Goal: Information Seeking & Learning: Learn about a topic

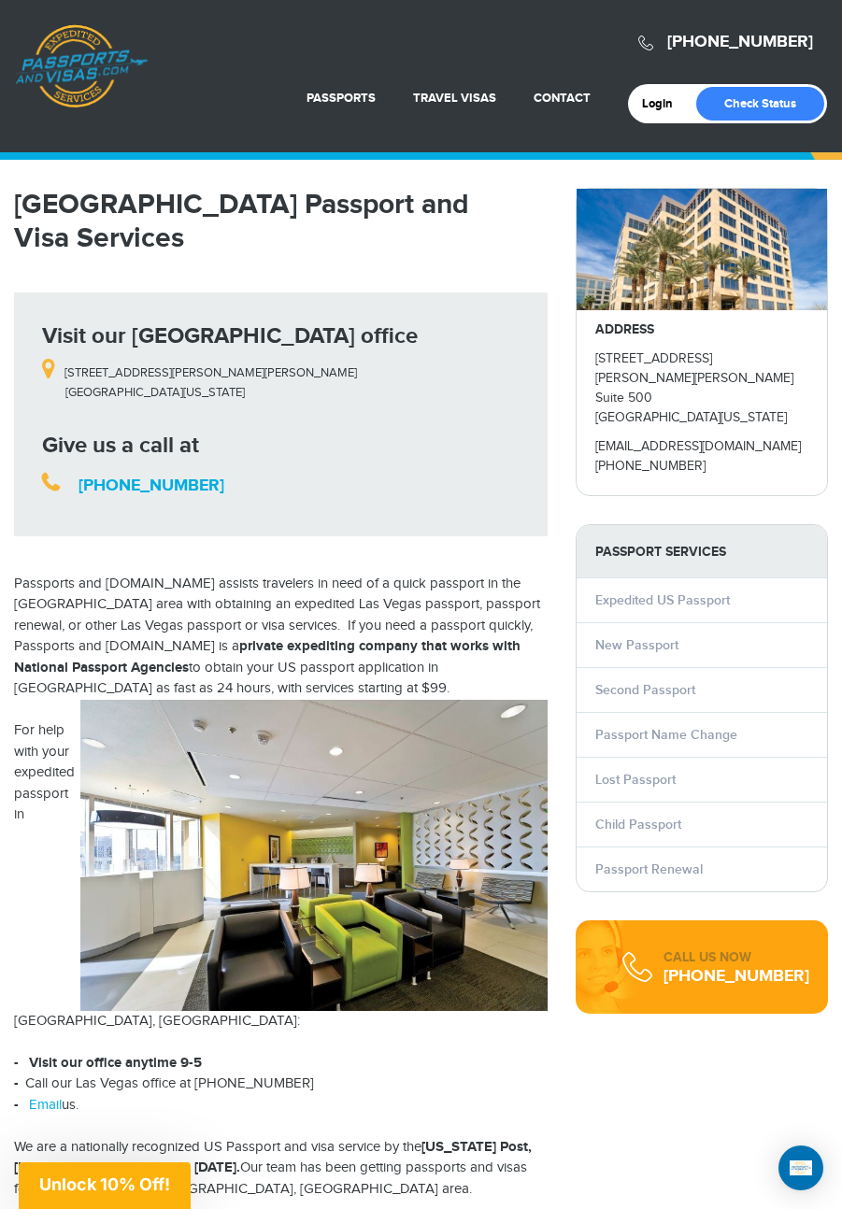
click at [139, 574] on p "Passports and [DOMAIN_NAME] assists travelers in need of a quick passport in th…" at bounding box center [280, 637] width 533 height 126
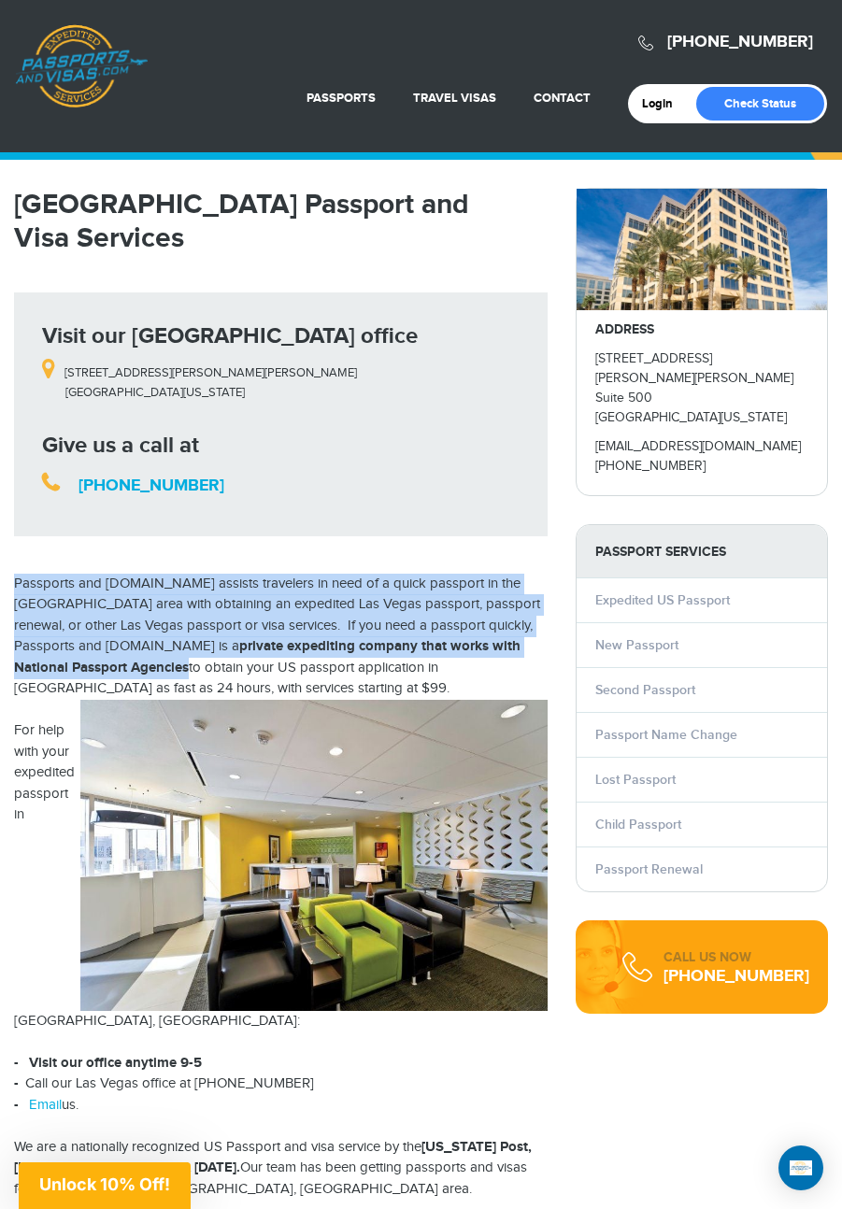
click at [139, 574] on p "Passports and [DOMAIN_NAME] assists travelers in need of a quick passport in th…" at bounding box center [280, 637] width 533 height 126
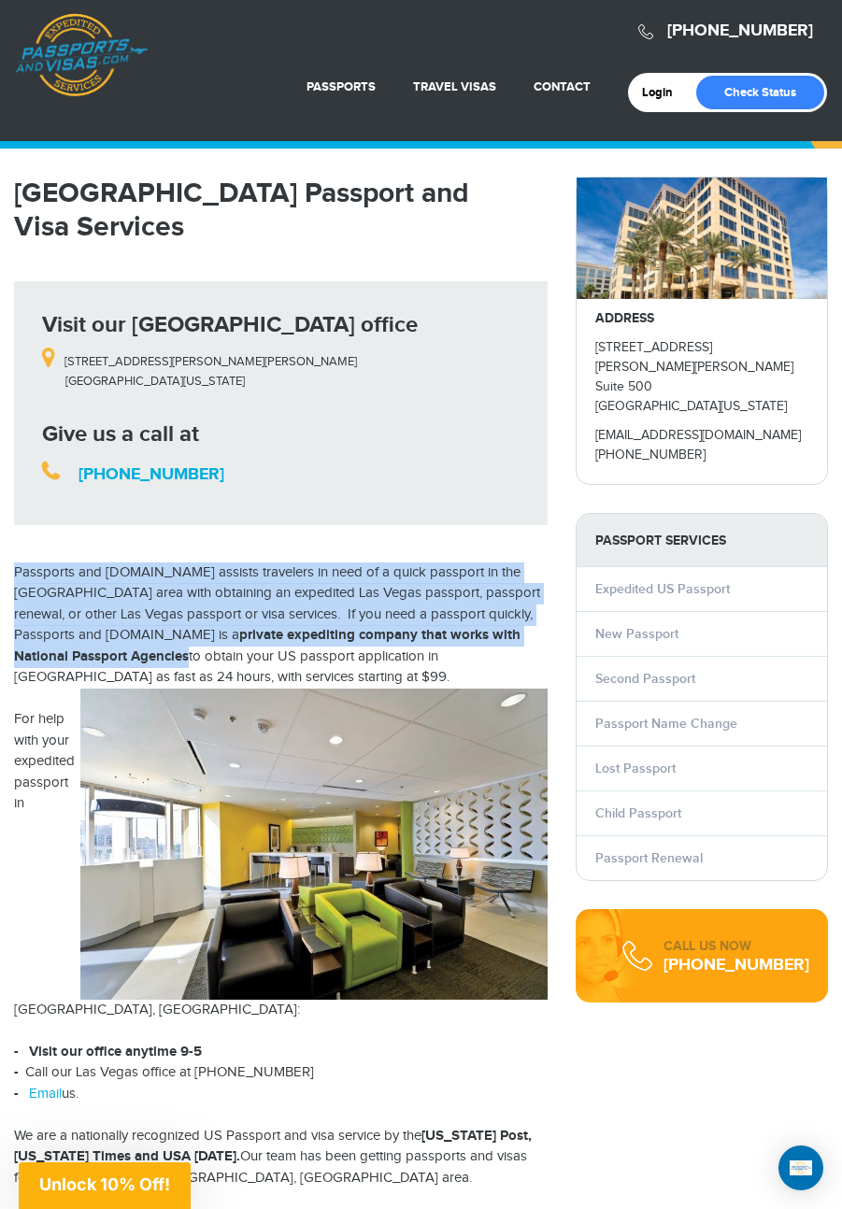
scroll to position [15, 0]
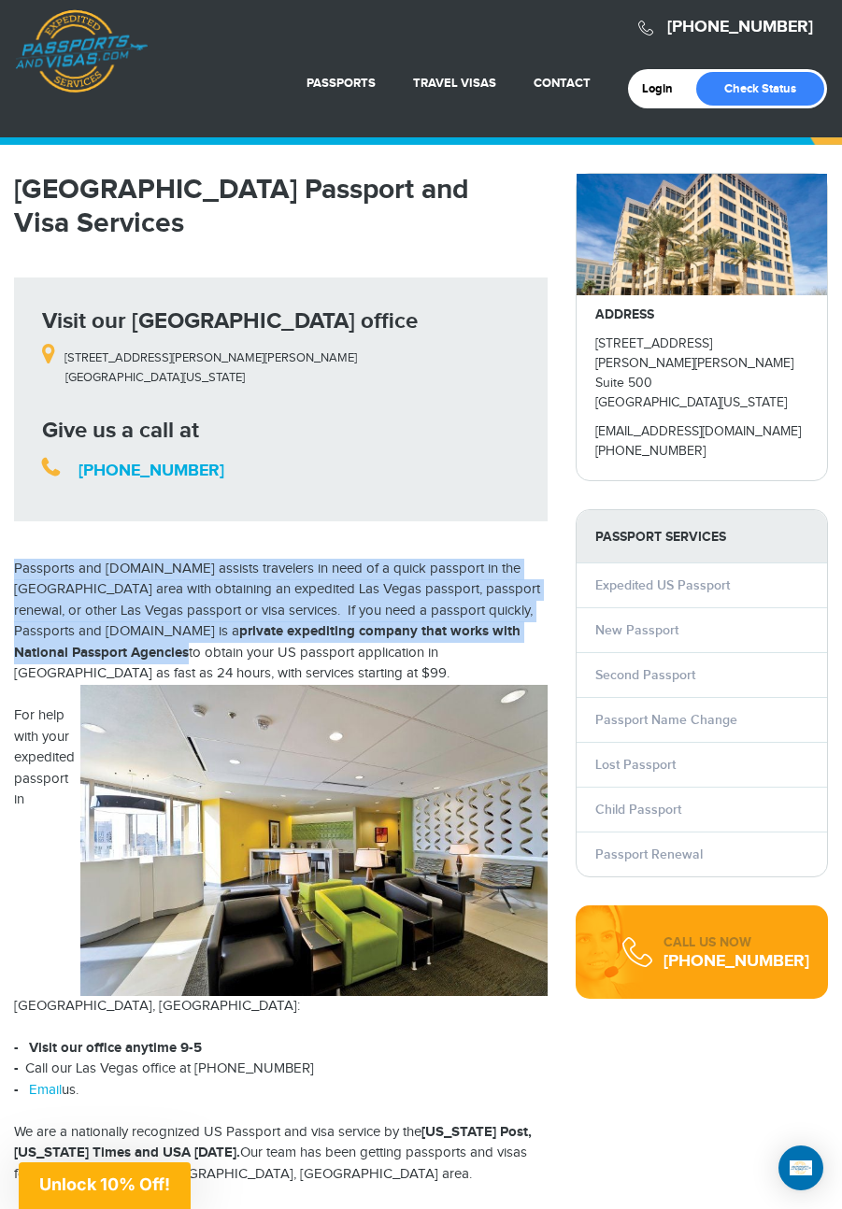
click at [176, 559] on p "Passports and [DOMAIN_NAME] assists travelers in need of a quick passport in th…" at bounding box center [280, 622] width 533 height 126
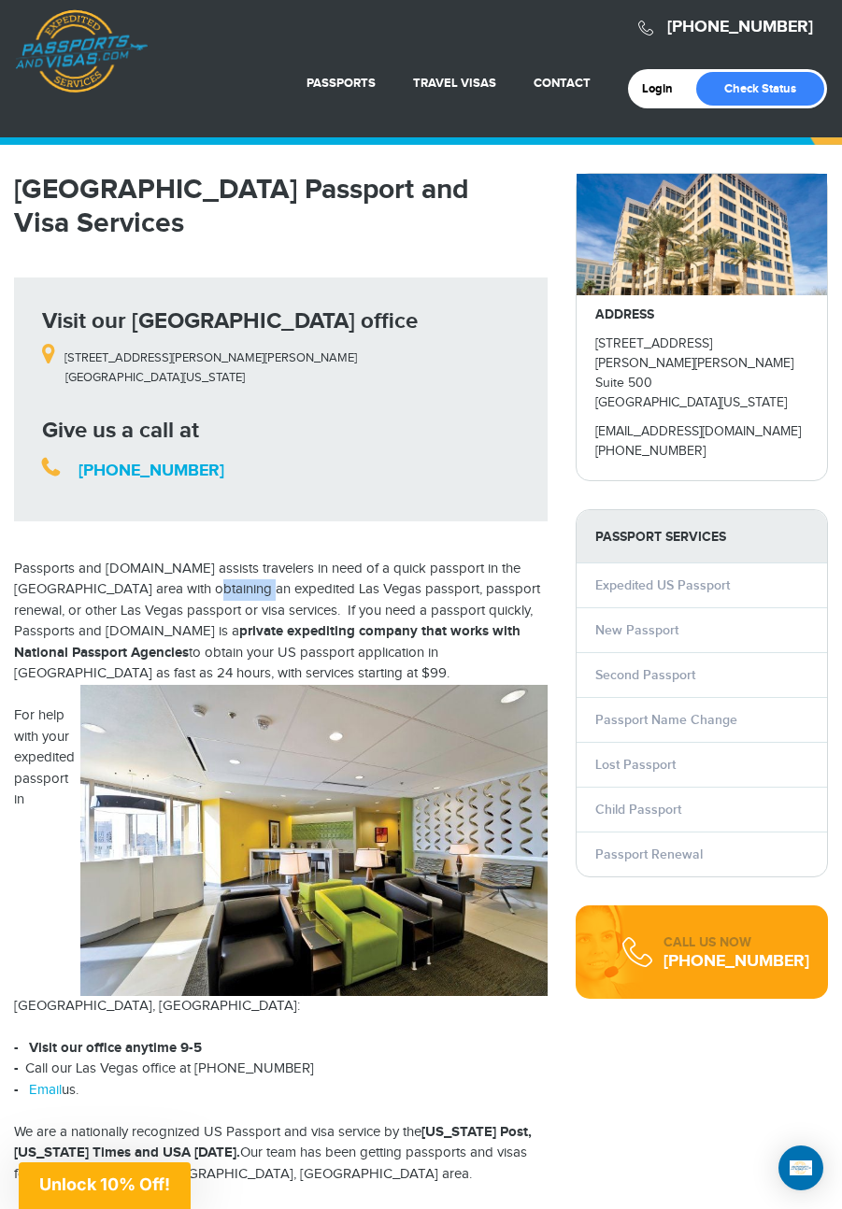
click at [176, 559] on p "Passports and [DOMAIN_NAME] assists travelers in need of a quick passport in th…" at bounding box center [280, 622] width 533 height 126
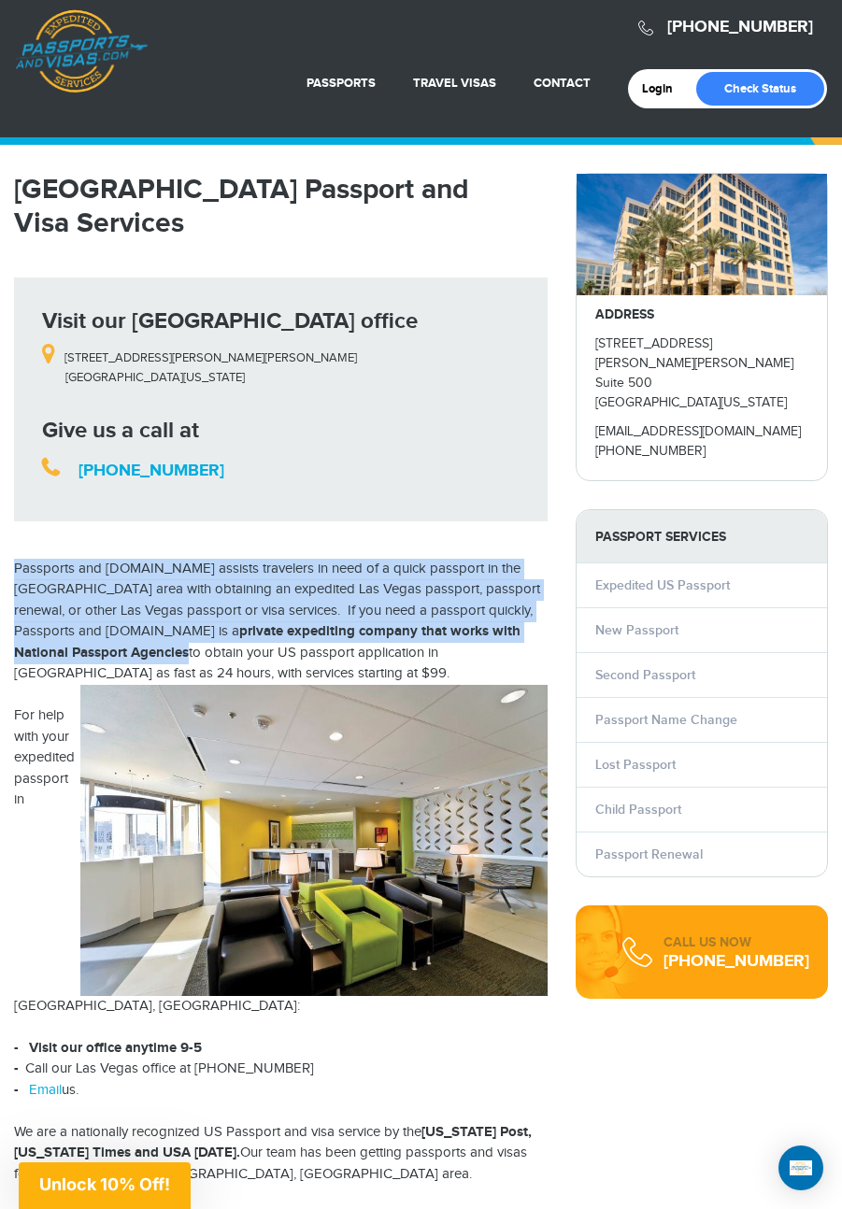
click at [176, 559] on p "Passports and [DOMAIN_NAME] assists travelers in need of a quick passport in th…" at bounding box center [280, 622] width 533 height 126
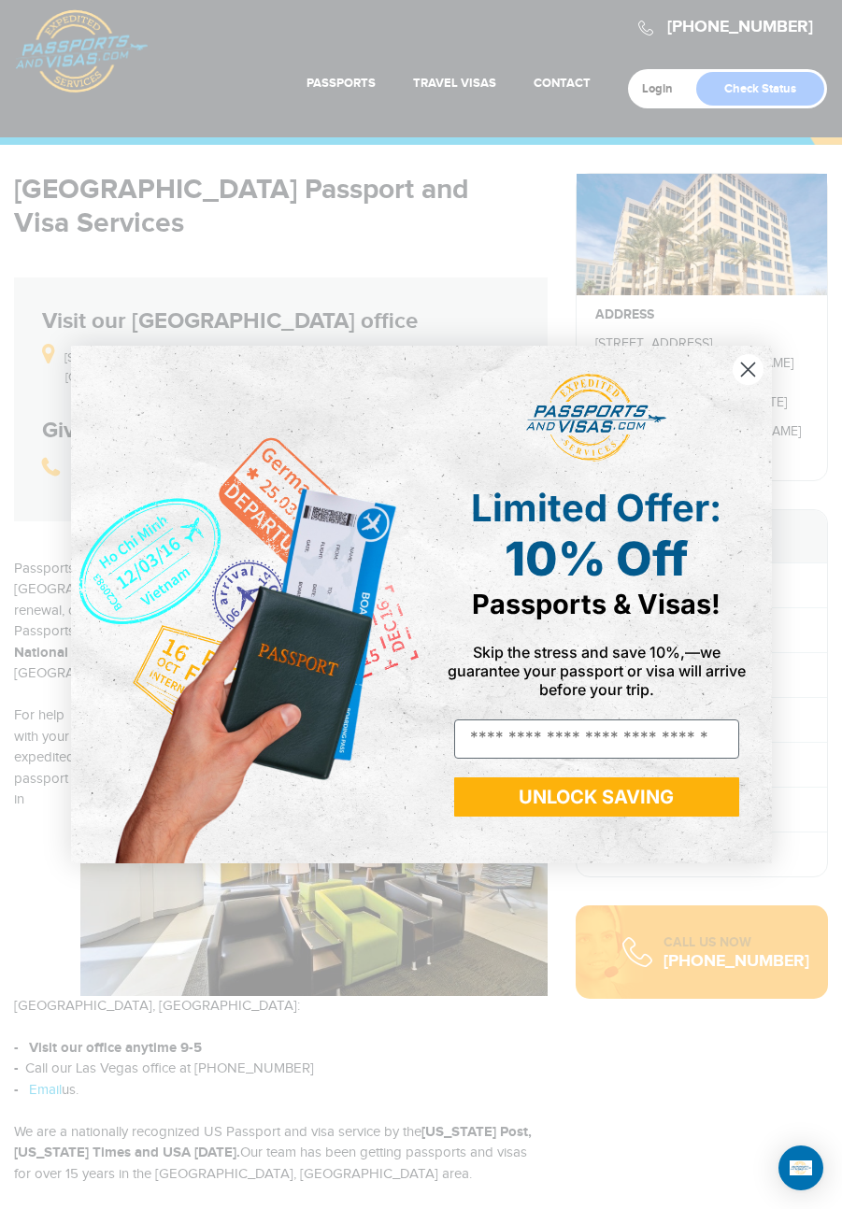
click at [290, 553] on img "POPUP Form" at bounding box center [246, 604] width 350 height 517
click at [741, 377] on circle "Close dialog" at bounding box center [746, 369] width 31 height 31
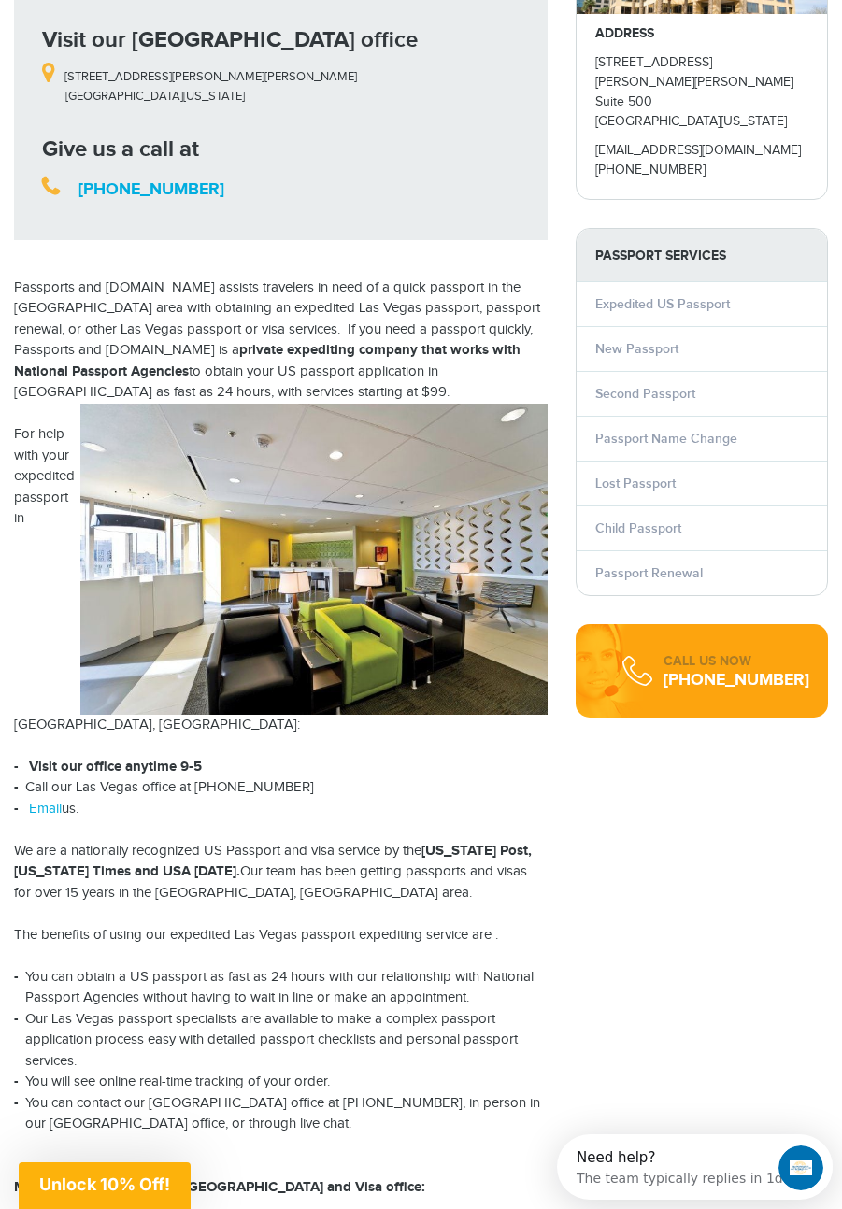
scroll to position [524, 0]
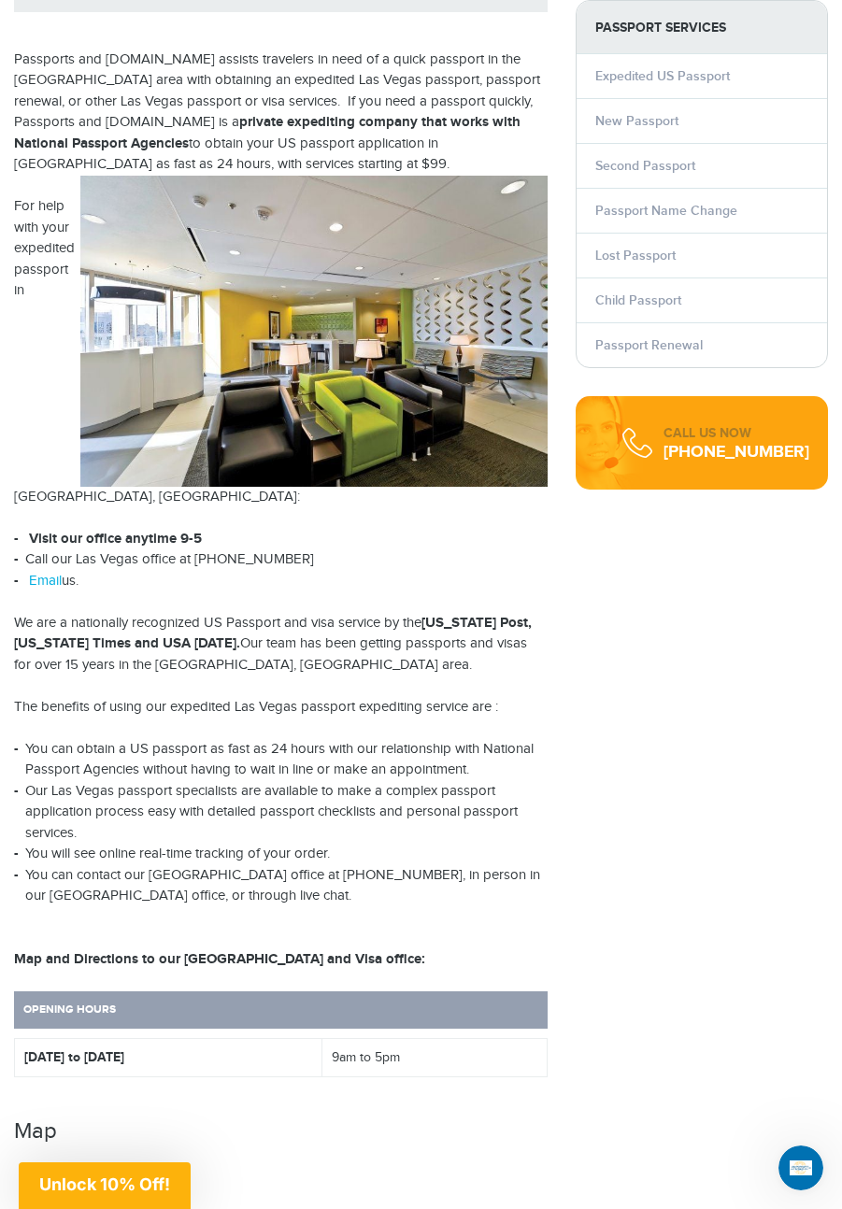
click at [173, 614] on strong "[US_STATE] Post, [US_STATE] Times and USA [DATE]." at bounding box center [273, 633] width 518 height 39
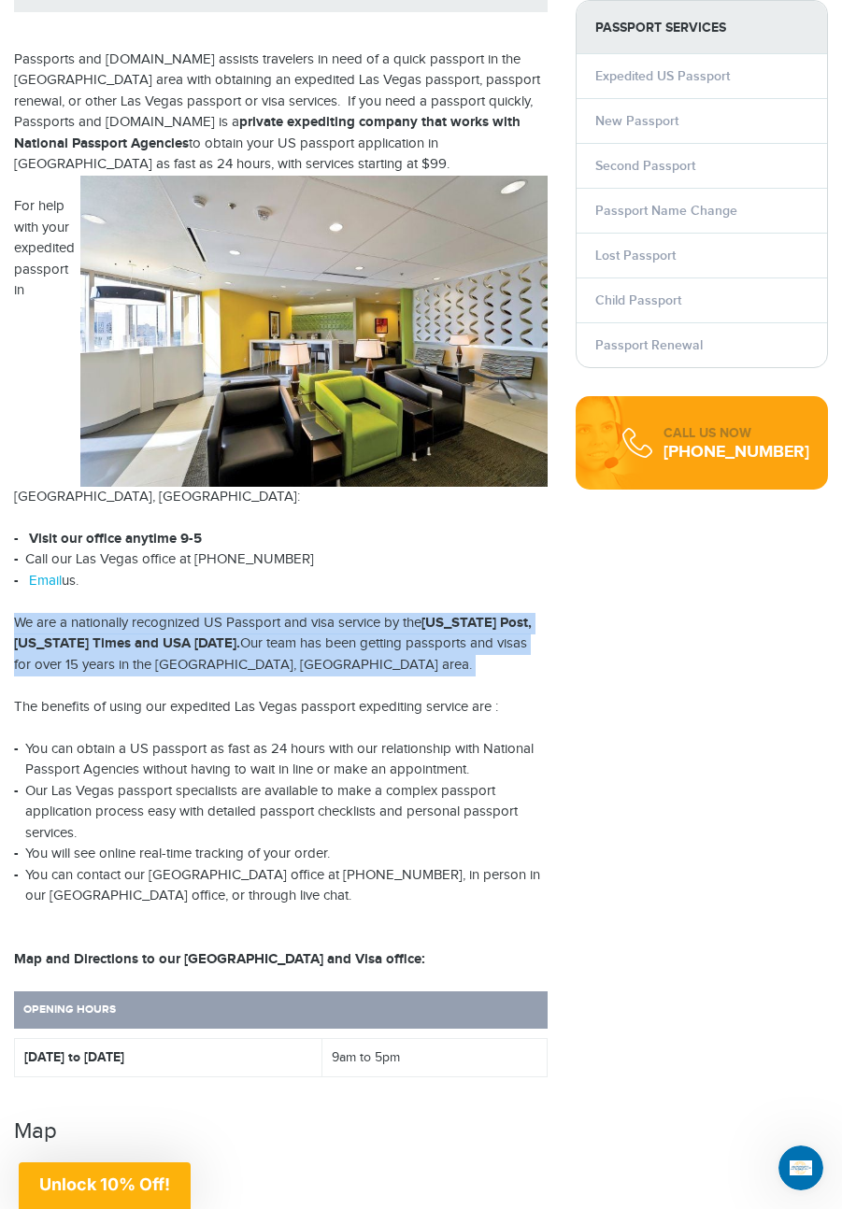
click at [173, 614] on strong "[US_STATE] Post, [US_STATE] Times and USA [DATE]." at bounding box center [273, 633] width 518 height 39
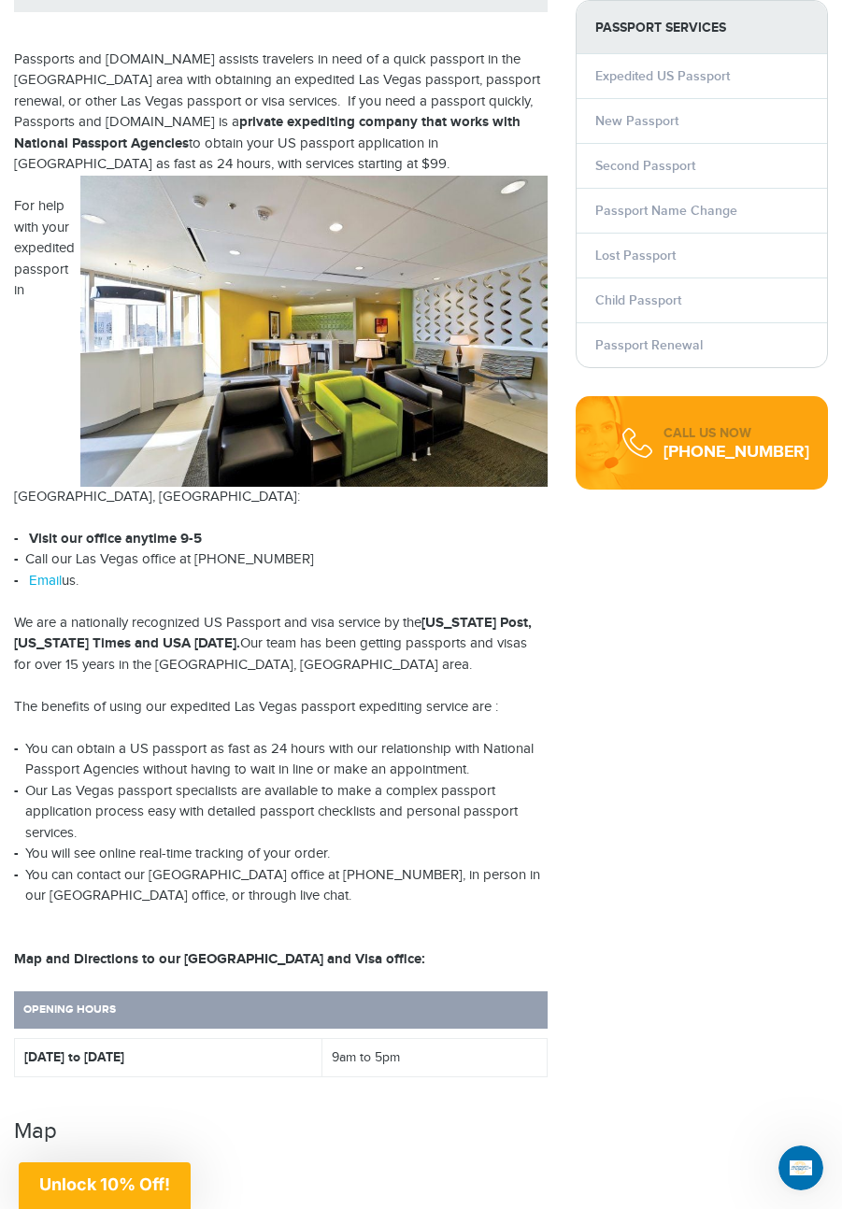
click at [183, 739] on li "You can obtain a US passport as fast as 24 hours with our relationship with Nat…" at bounding box center [280, 760] width 533 height 42
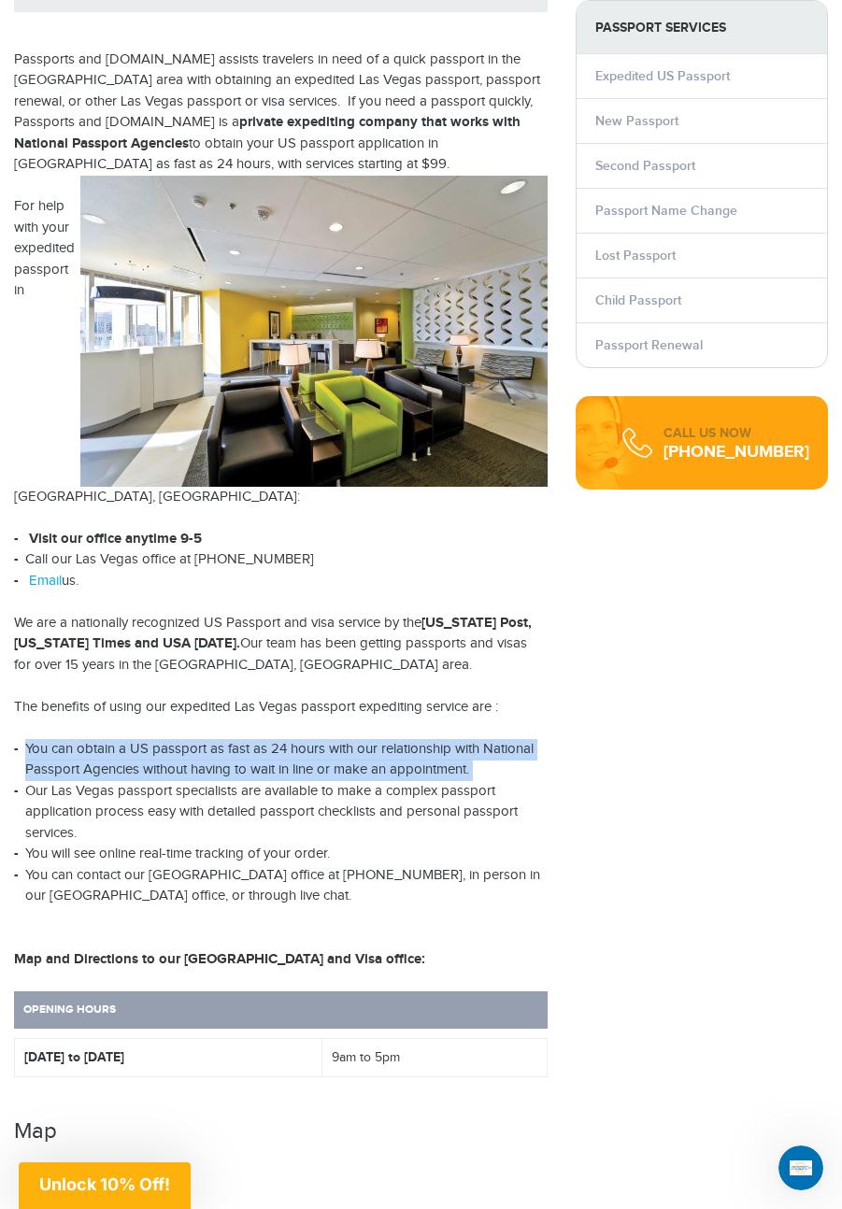
click at [183, 739] on li "You can obtain a US passport as fast as 24 hours with our relationship with Nat…" at bounding box center [280, 760] width 533 height 42
